Goal: Task Accomplishment & Management: Manage account settings

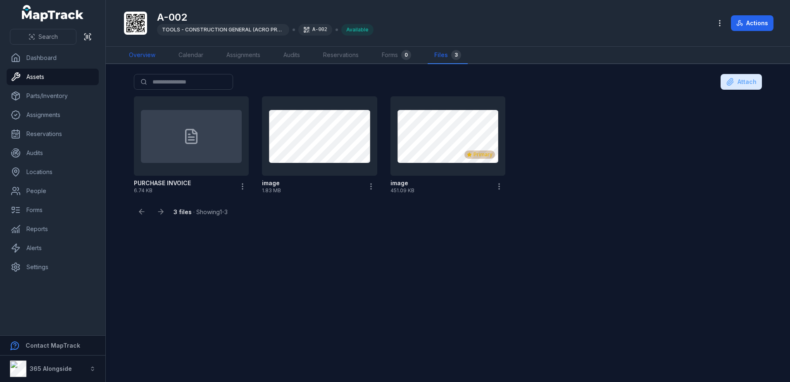
click at [148, 57] on link "Overview" at bounding box center [142, 55] width 40 height 17
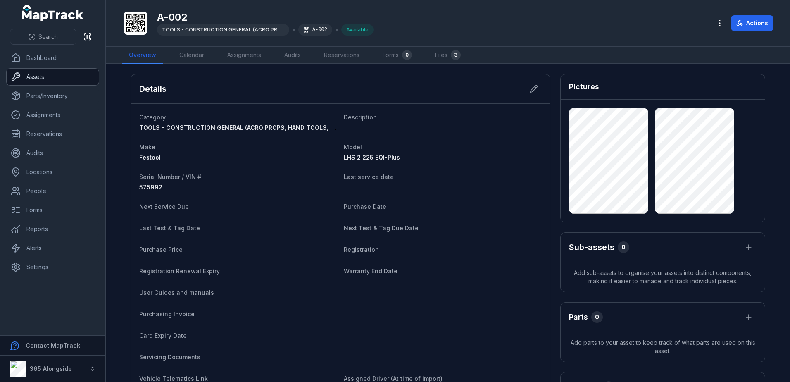
click at [45, 78] on link "Assets" at bounding box center [53, 77] width 92 height 17
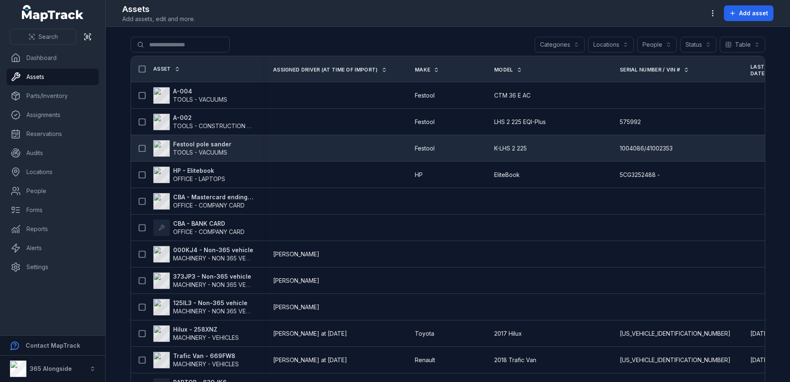
click at [189, 145] on strong "Festool pole sander" at bounding box center [202, 144] width 58 height 8
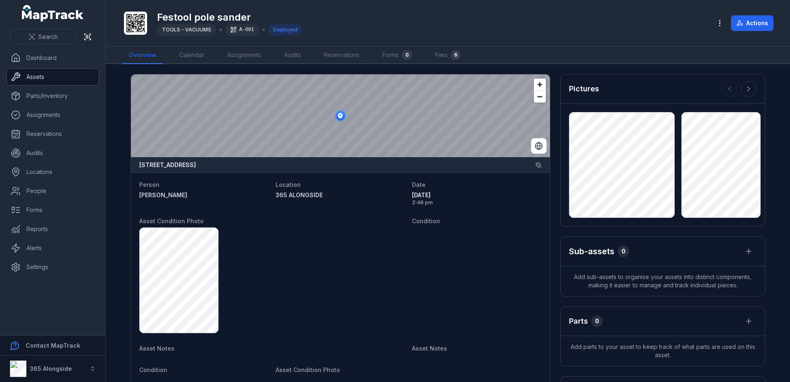
click at [43, 76] on link "Assets" at bounding box center [53, 77] width 92 height 17
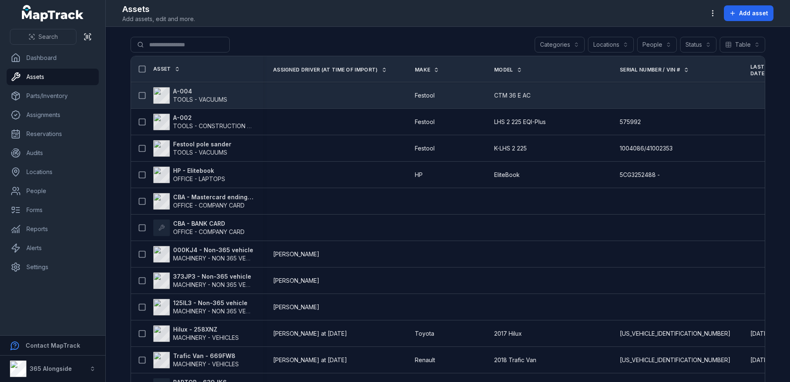
click at [221, 100] on span "TOOLS - VACUUMS" at bounding box center [200, 99] width 54 height 7
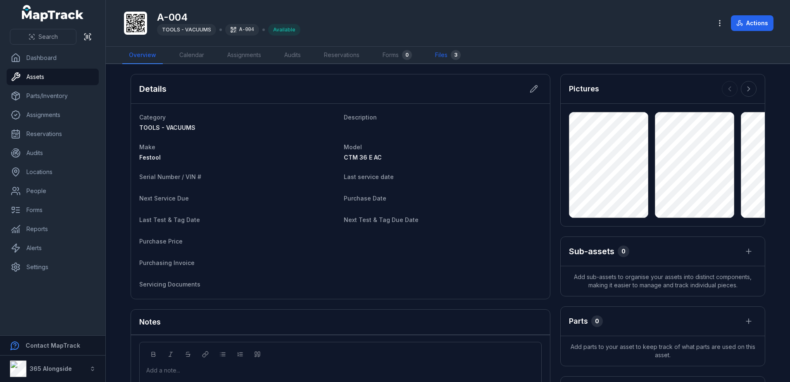
click at [447, 55] on link "Files 3" at bounding box center [448, 55] width 39 height 17
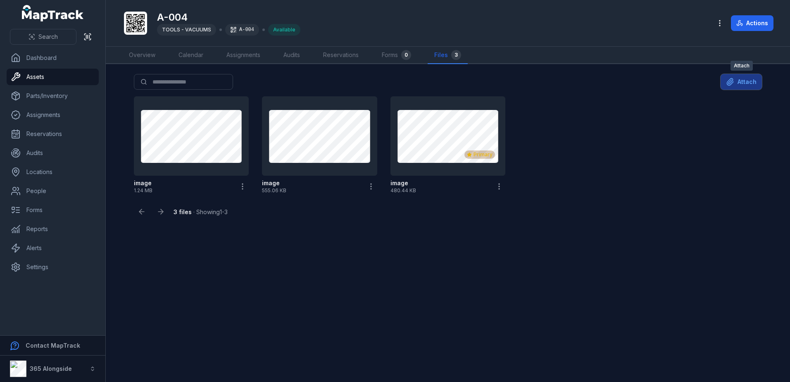
click at [741, 78] on button "Attach" at bounding box center [741, 82] width 41 height 16
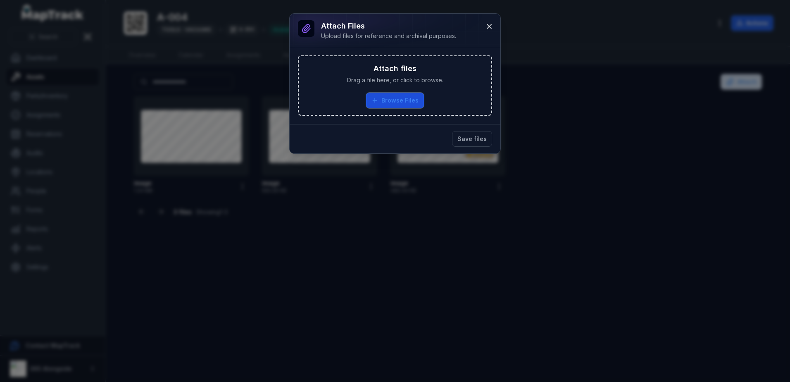
click at [393, 95] on button "Browse Files" at bounding box center [395, 101] width 58 height 16
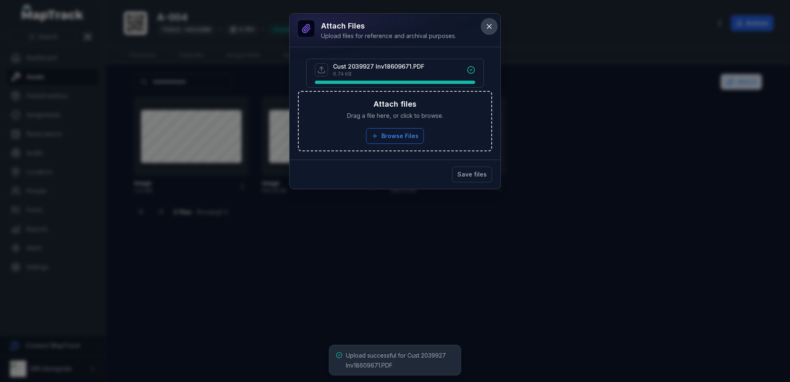
click at [489, 24] on icon at bounding box center [489, 26] width 8 height 8
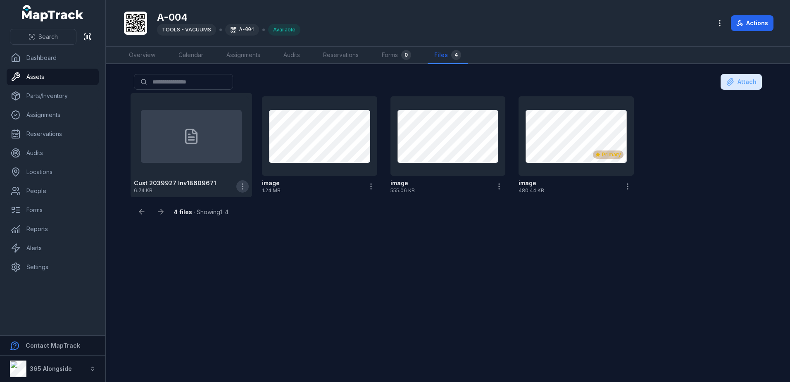
drag, startPoint x: 0, startPoint y: 0, endPoint x: 247, endPoint y: 188, distance: 310.6
click at [247, 188] on button "button" at bounding box center [242, 186] width 12 height 12
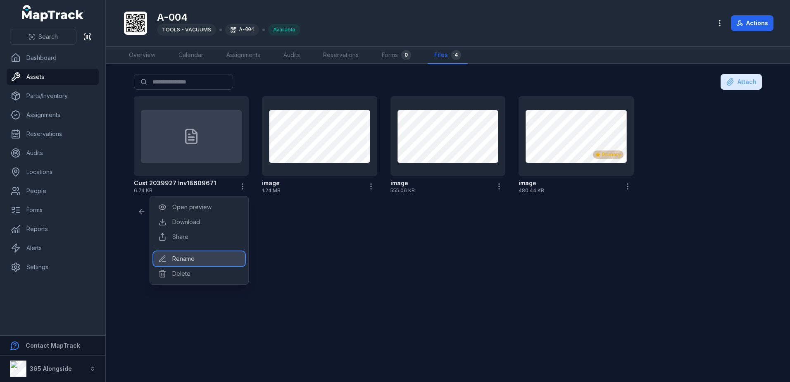
click at [201, 260] on div "Rename" at bounding box center [199, 258] width 92 height 15
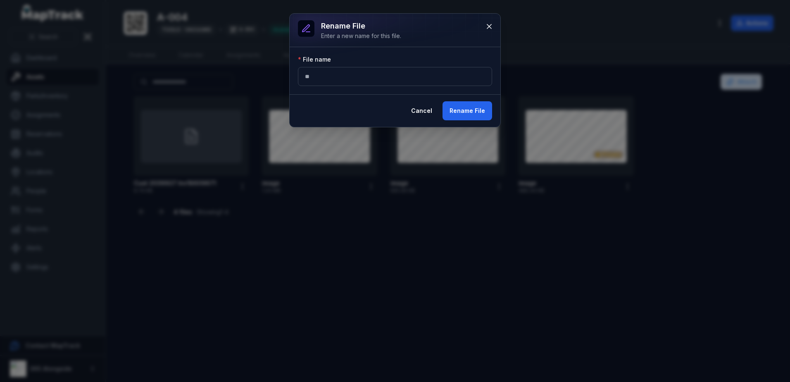
type input "*"
click at [476, 107] on button "Rename File" at bounding box center [468, 110] width 50 height 19
type input "**********"
